Goal: Check status: Check status

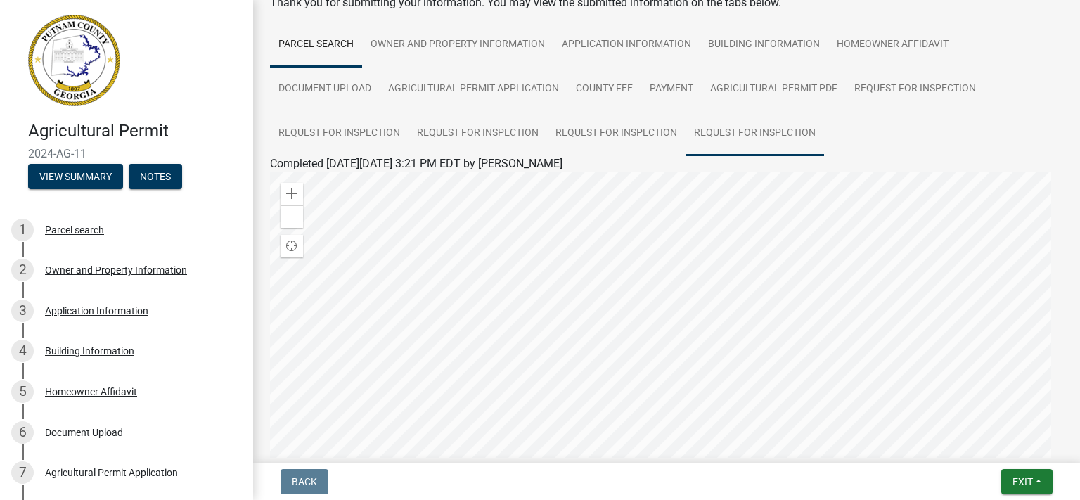
scroll to position [81, 0]
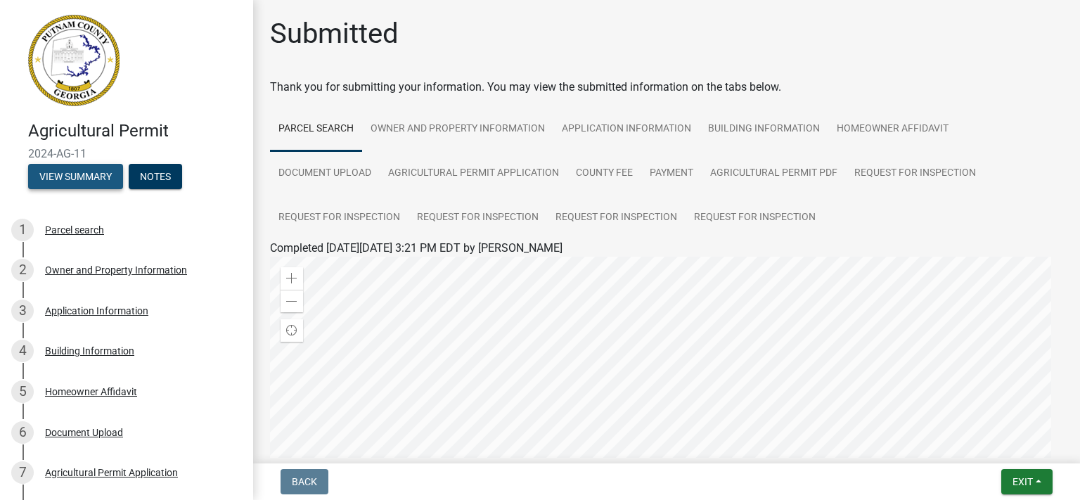
click at [84, 182] on button "View Summary" at bounding box center [75, 176] width 95 height 25
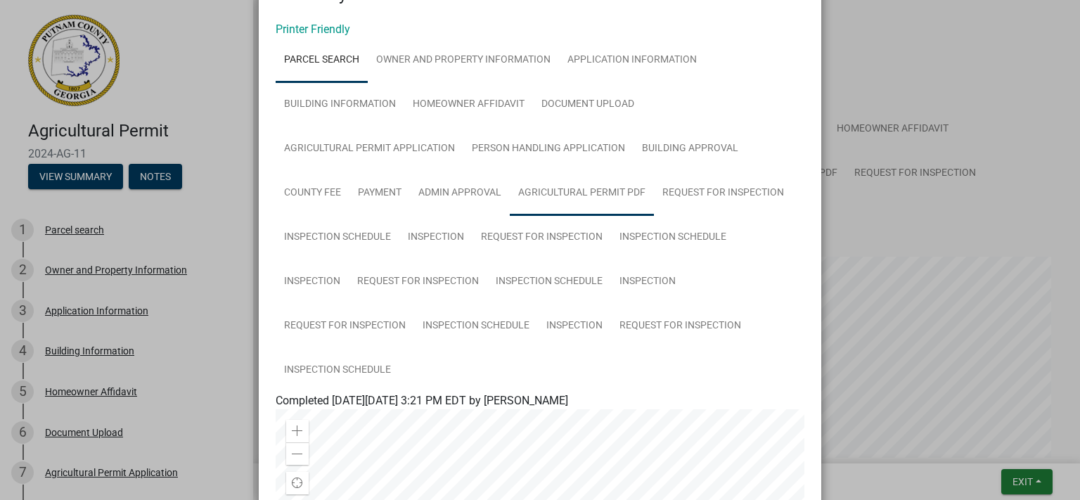
scroll to position [81, 0]
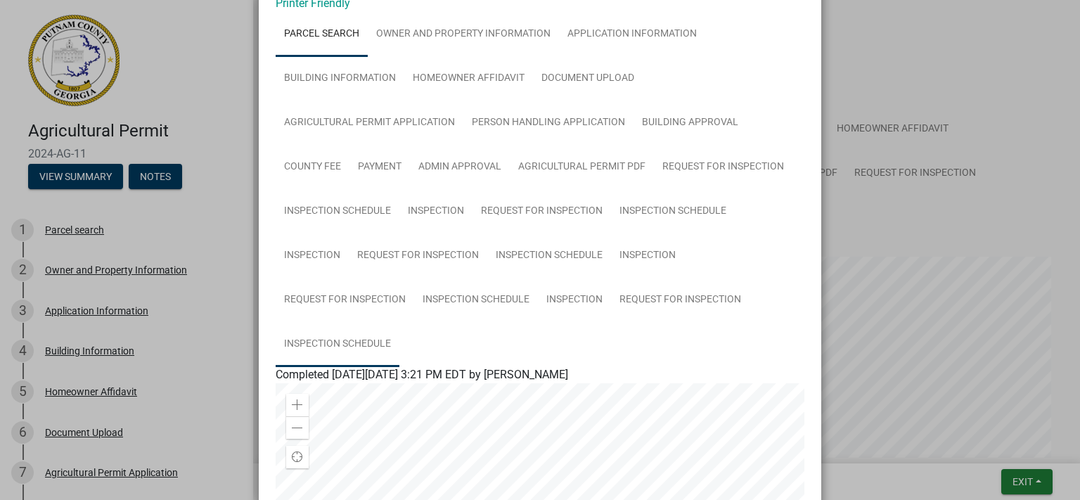
click at [336, 352] on link "Inspection Schedule" at bounding box center [338, 344] width 124 height 45
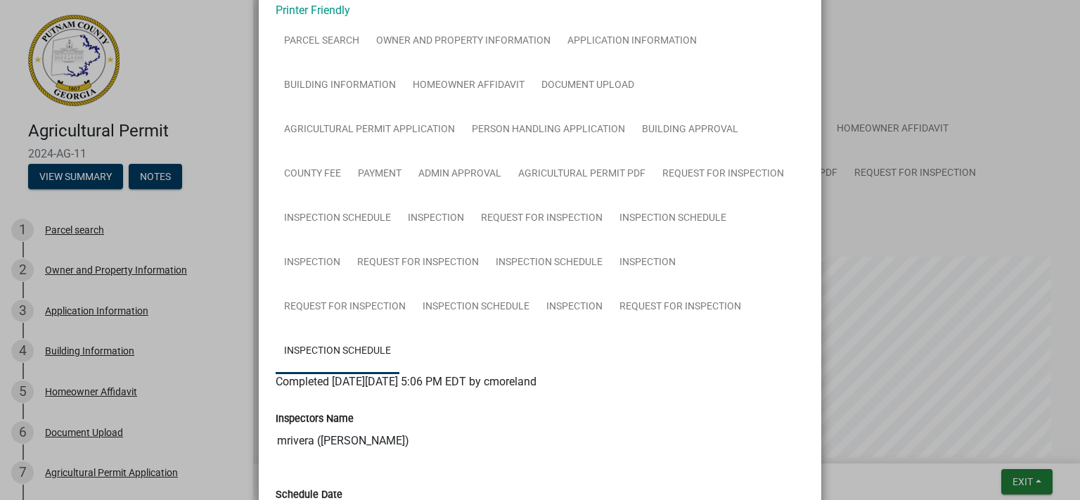
scroll to position [60, 0]
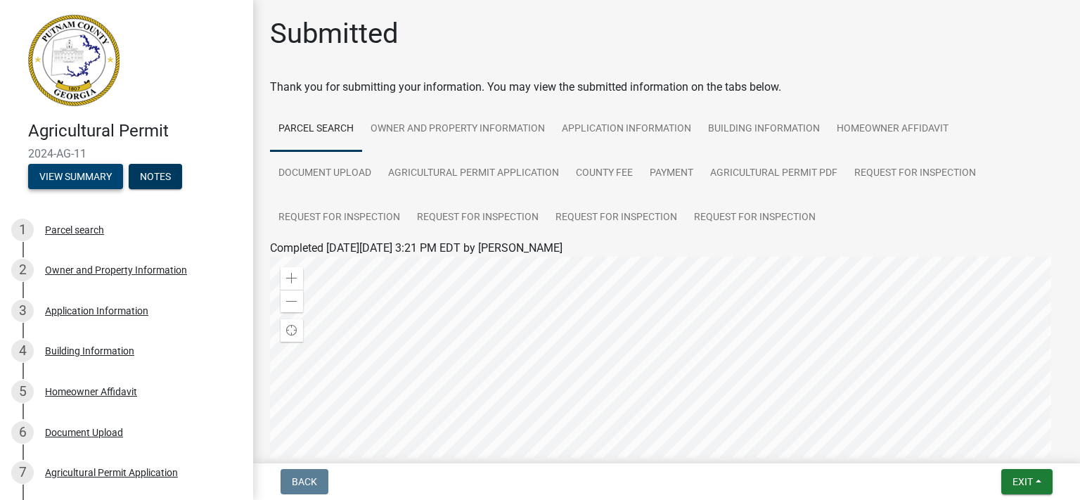
click at [79, 179] on button "View Summary" at bounding box center [75, 176] width 95 height 25
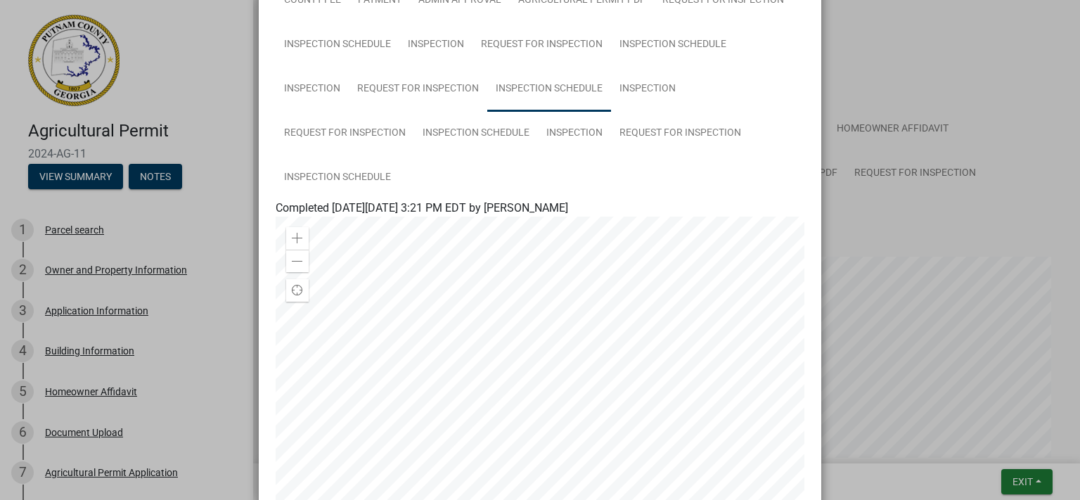
scroll to position [243, 0]
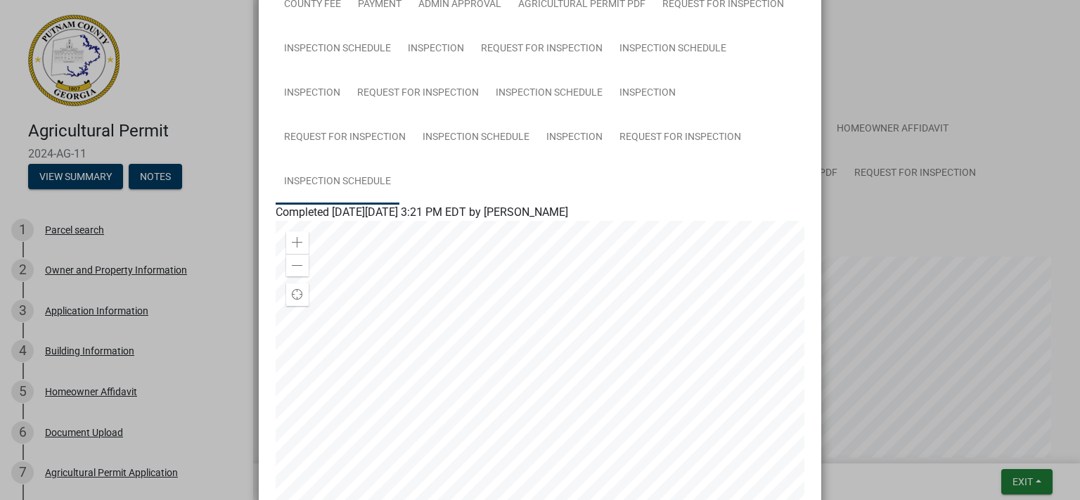
click at [352, 180] on link "Inspection Schedule" at bounding box center [338, 182] width 124 height 45
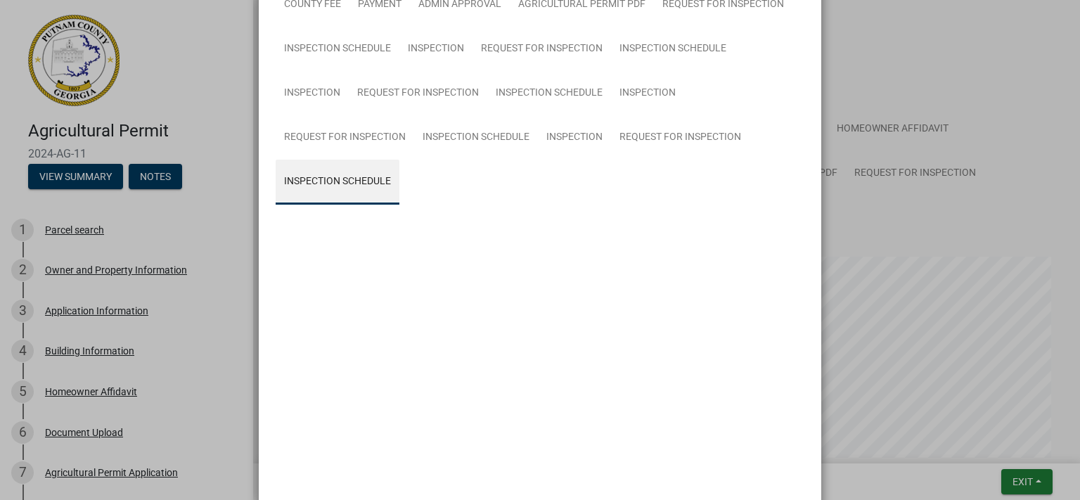
scroll to position [222, 0]
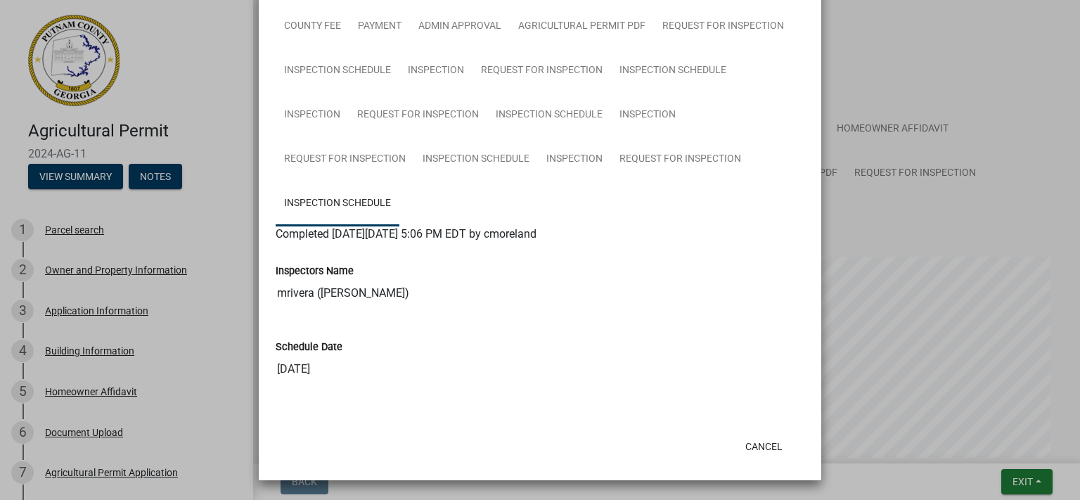
click at [79, 178] on ngb-modal-window "Summary × Printer Friendly Parcel search Owner and Property Information Applica…" at bounding box center [540, 250] width 1080 height 500
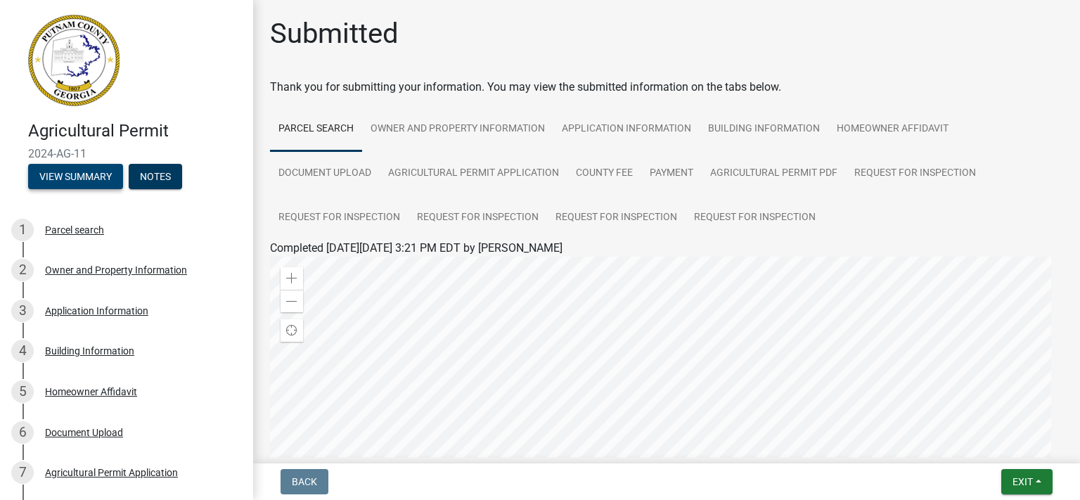
click at [82, 186] on button "View Summary" at bounding box center [75, 176] width 95 height 25
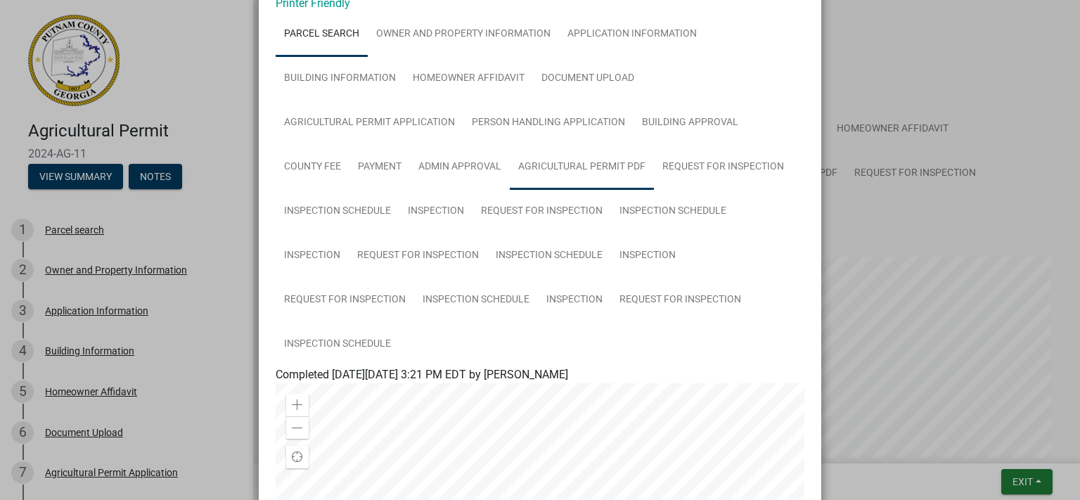
scroll to position [243, 0]
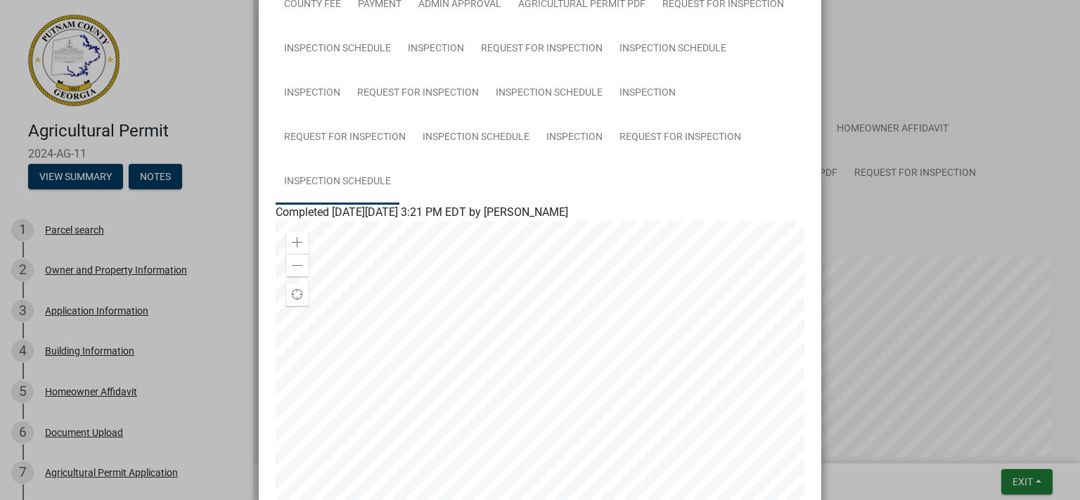
click at [311, 178] on link "Inspection Schedule" at bounding box center [338, 182] width 124 height 45
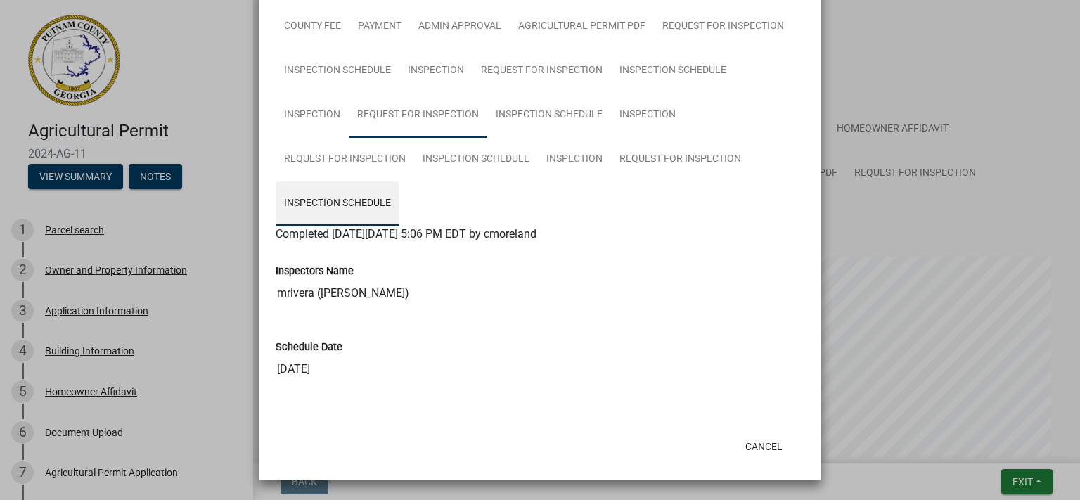
scroll to position [222, 0]
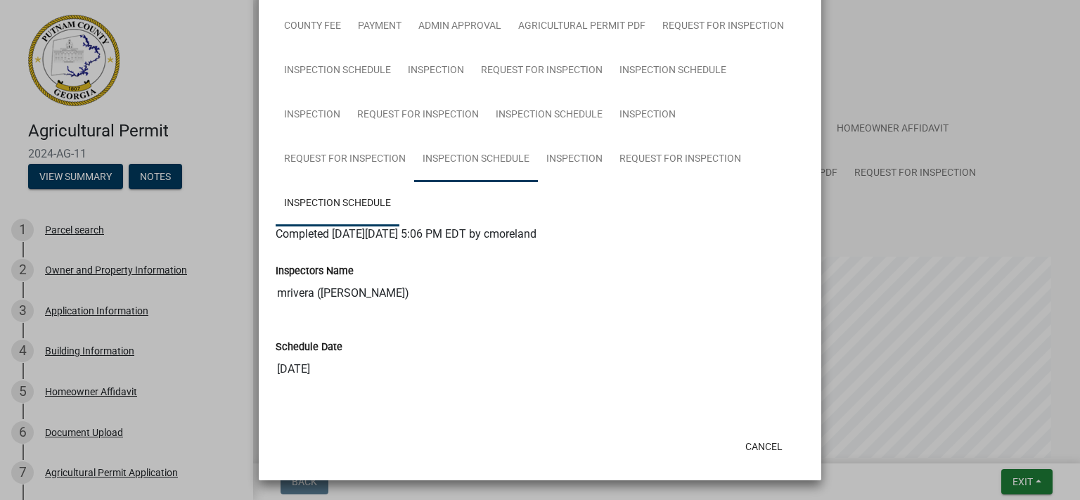
click at [468, 159] on link "Inspection Schedule" at bounding box center [476, 159] width 124 height 45
click at [553, 154] on link "Inspection" at bounding box center [574, 159] width 73 height 45
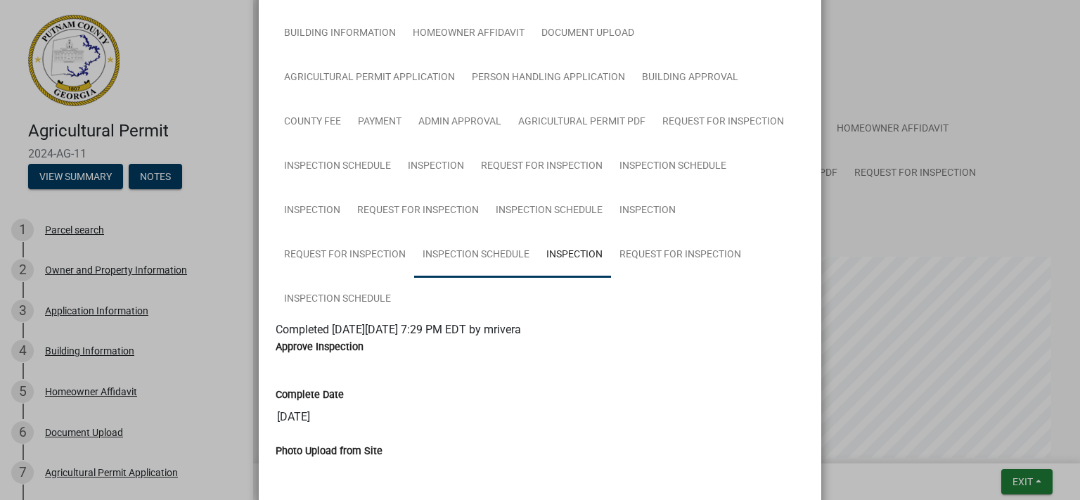
scroll to position [141, 0]
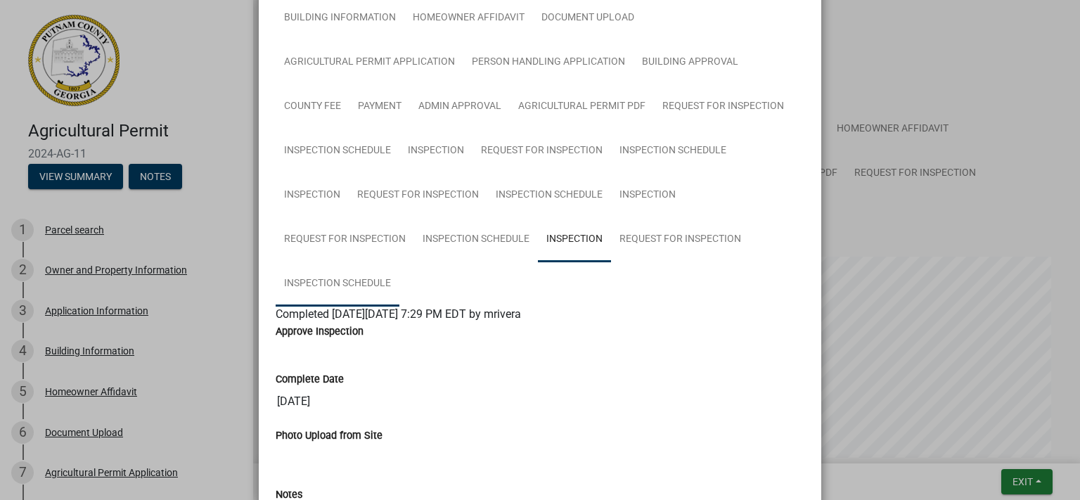
click at [320, 284] on link "Inspection Schedule" at bounding box center [338, 284] width 124 height 45
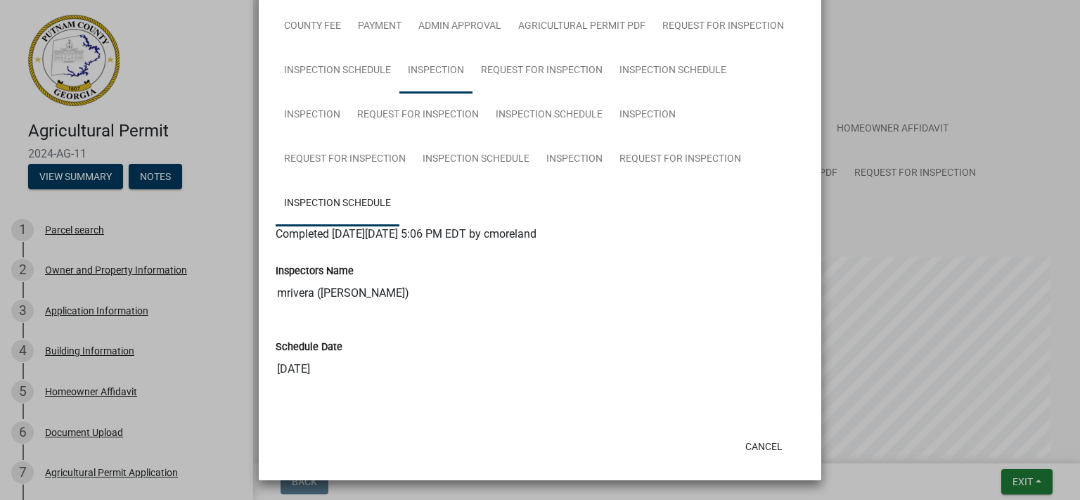
scroll to position [222, 0]
